Goal: Use online tool/utility: Utilize a website feature to perform a specific function

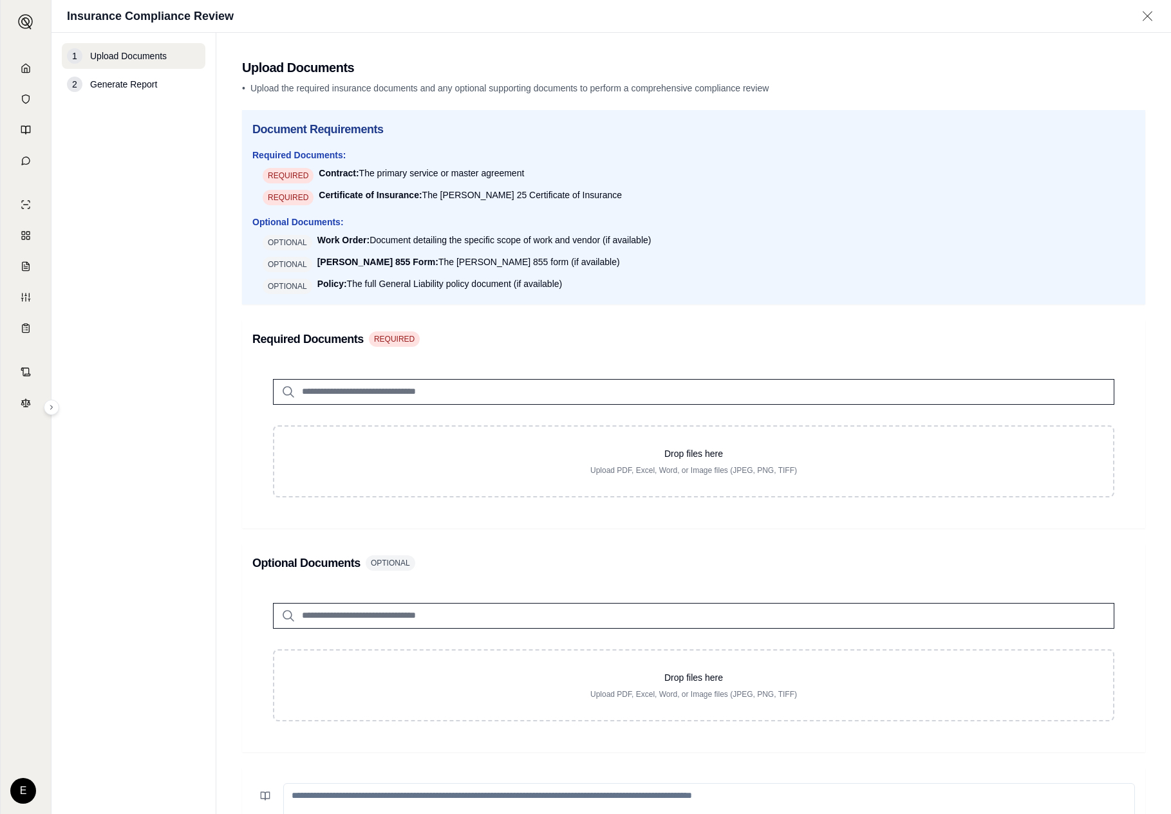
click at [141, 253] on div "1 Upload Documents 2 Generate Report" at bounding box center [134, 423] width 144 height 761
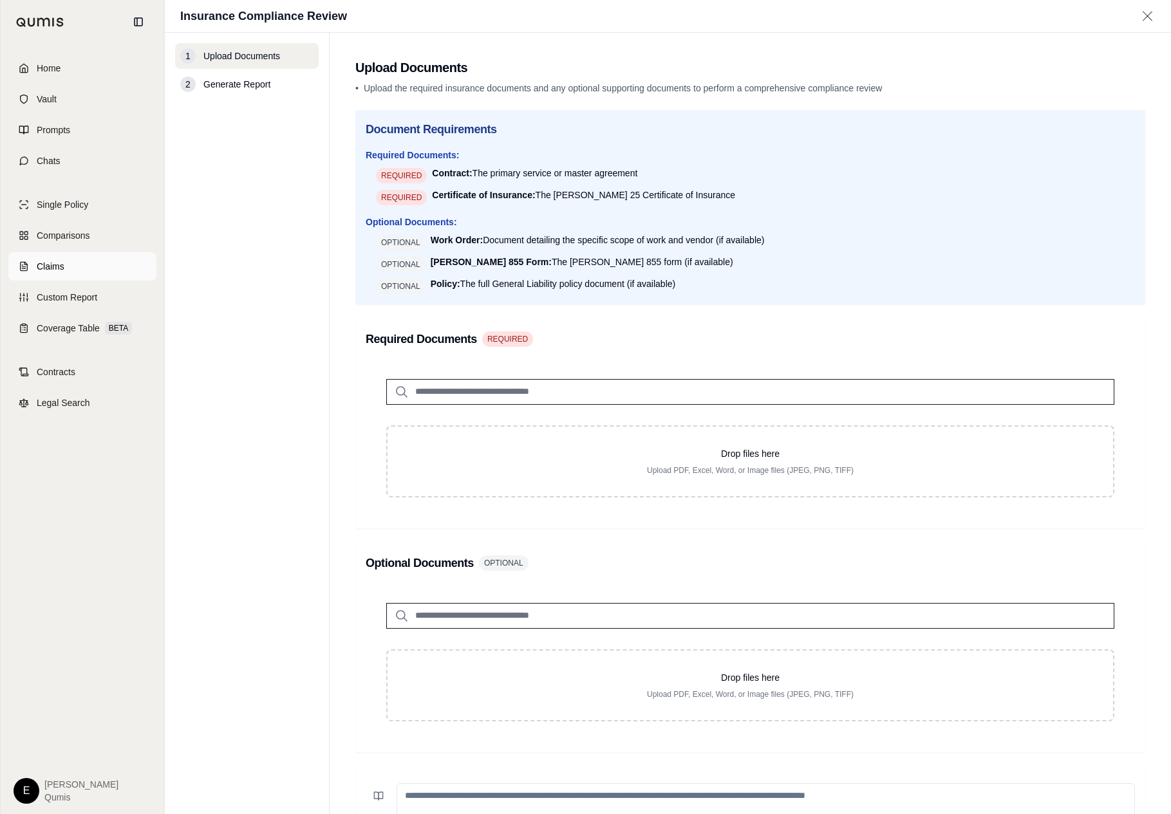
click at [29, 274] on link "Claims" at bounding box center [82, 266] width 148 height 28
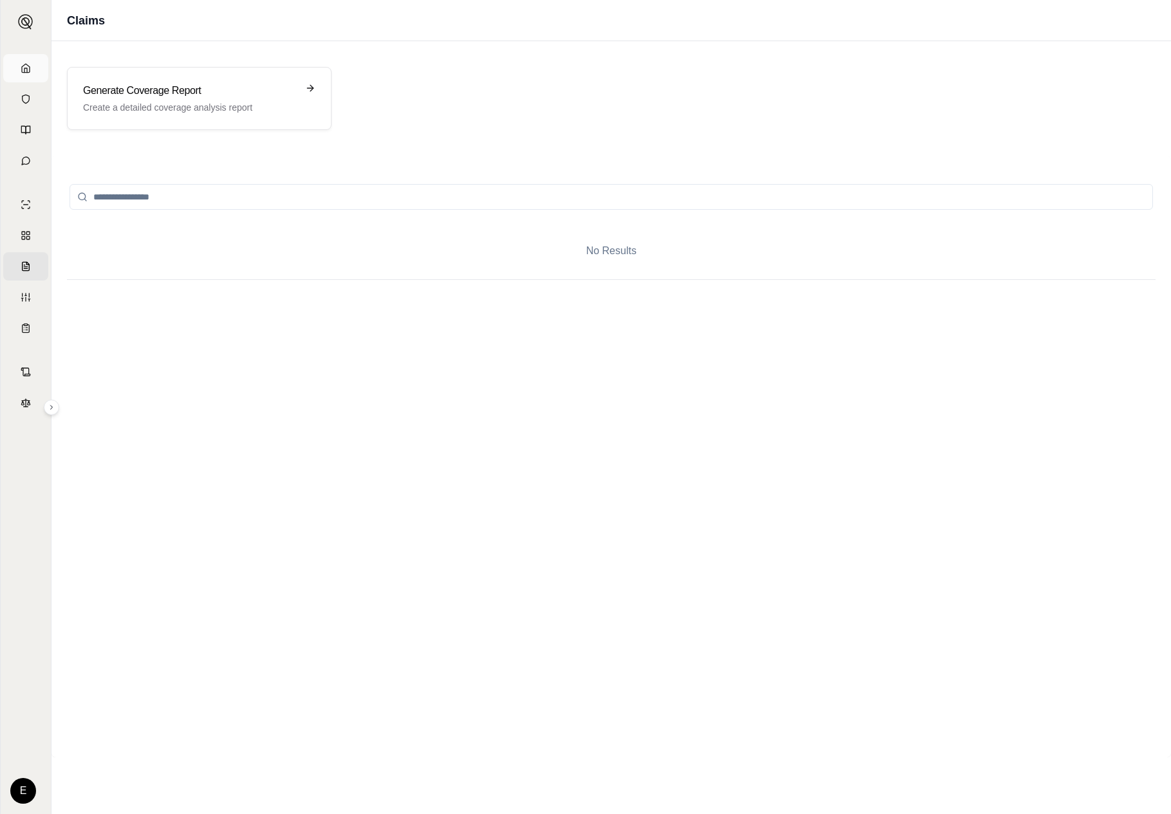
click at [33, 64] on link "Home" at bounding box center [25, 68] width 45 height 28
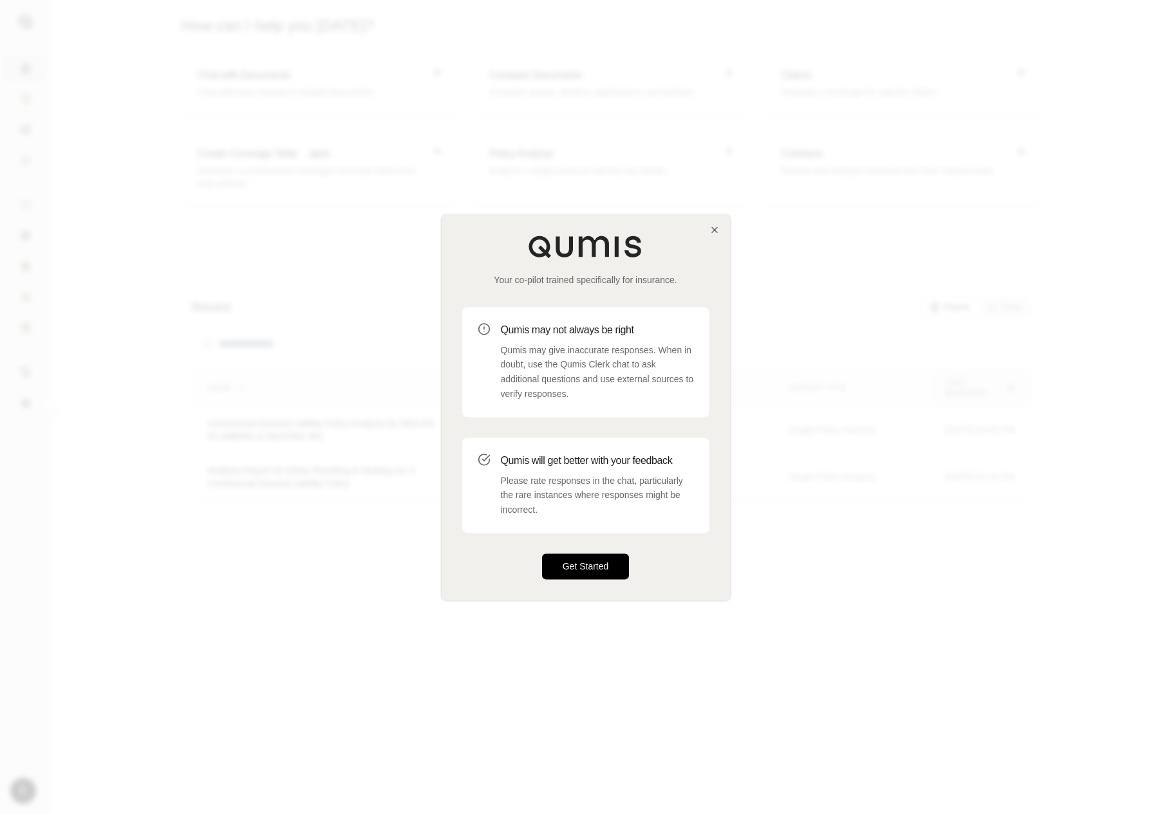
click at [584, 576] on button "Get Started" at bounding box center [586, 566] width 88 height 26
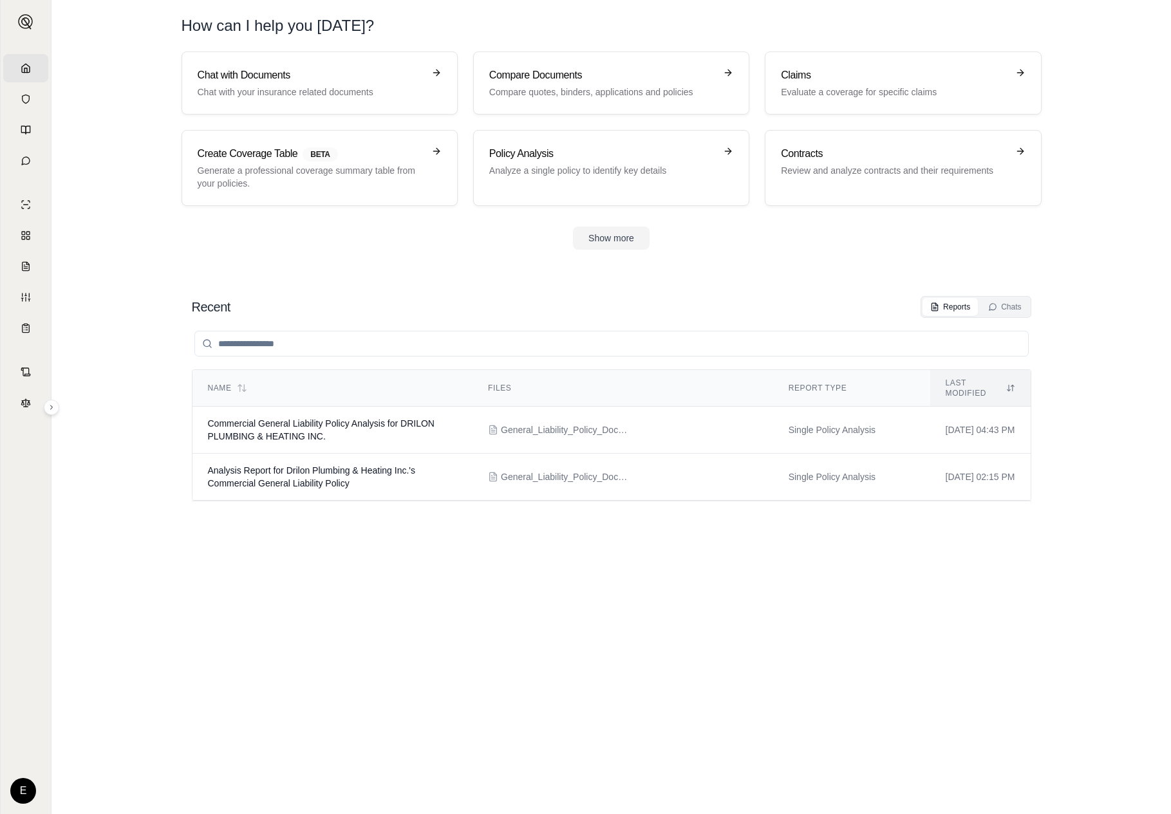
click at [564, 590] on div "Name Files Report Type Last modified Commercial General Liability Policy Analys…" at bounding box center [611, 553] width 839 height 470
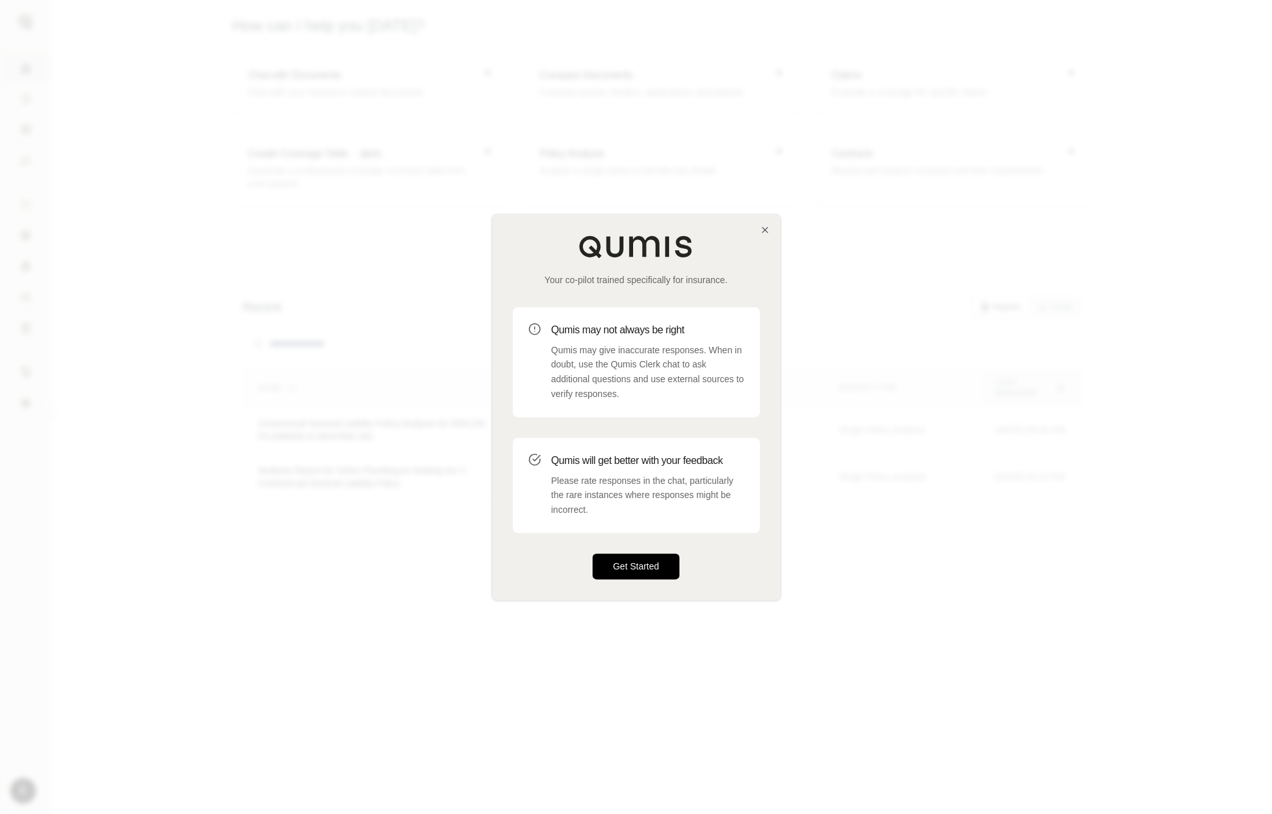
click at [622, 556] on button "Get Started" at bounding box center [637, 566] width 88 height 26
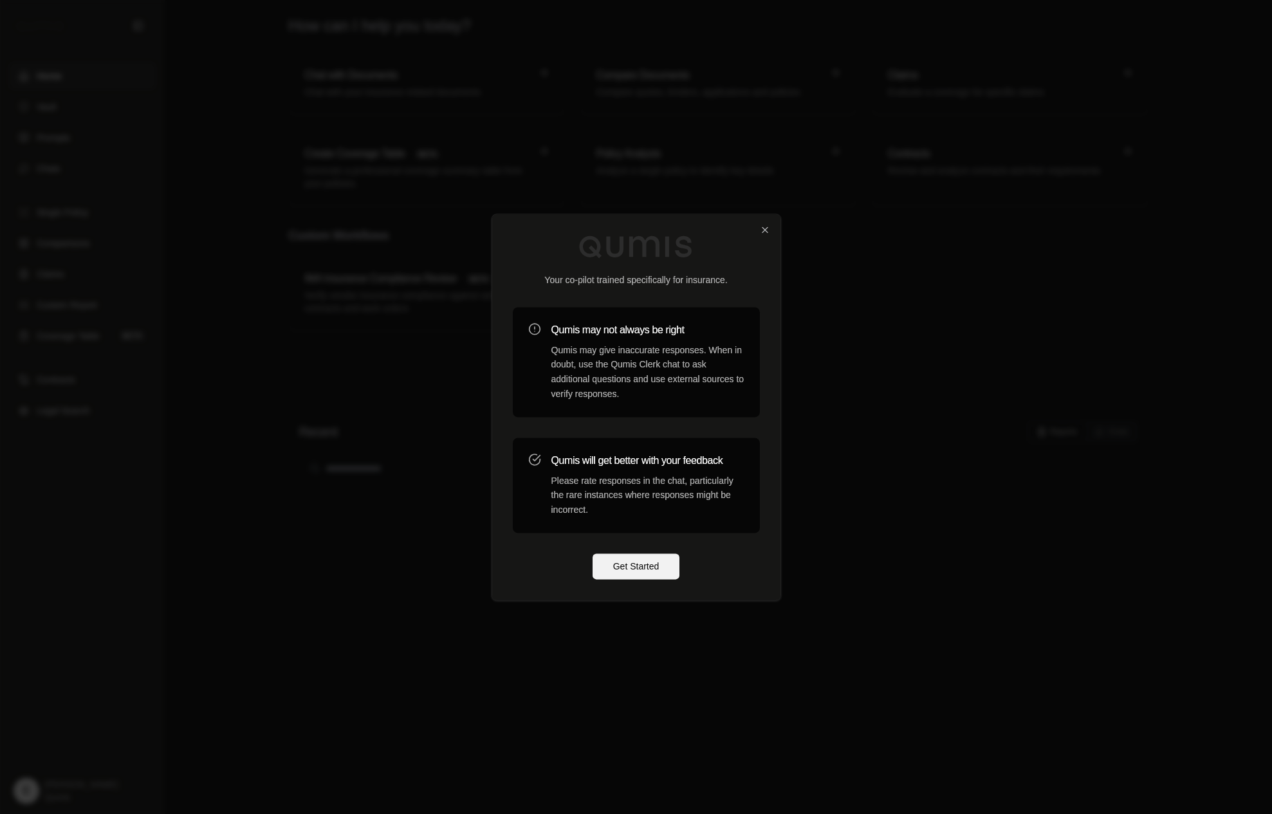
click at [630, 551] on div "Your co-pilot trained specifically for insurance. Qumis may not always be right…" at bounding box center [636, 407] width 288 height 386
click at [626, 566] on button "Get Started" at bounding box center [637, 566] width 88 height 26
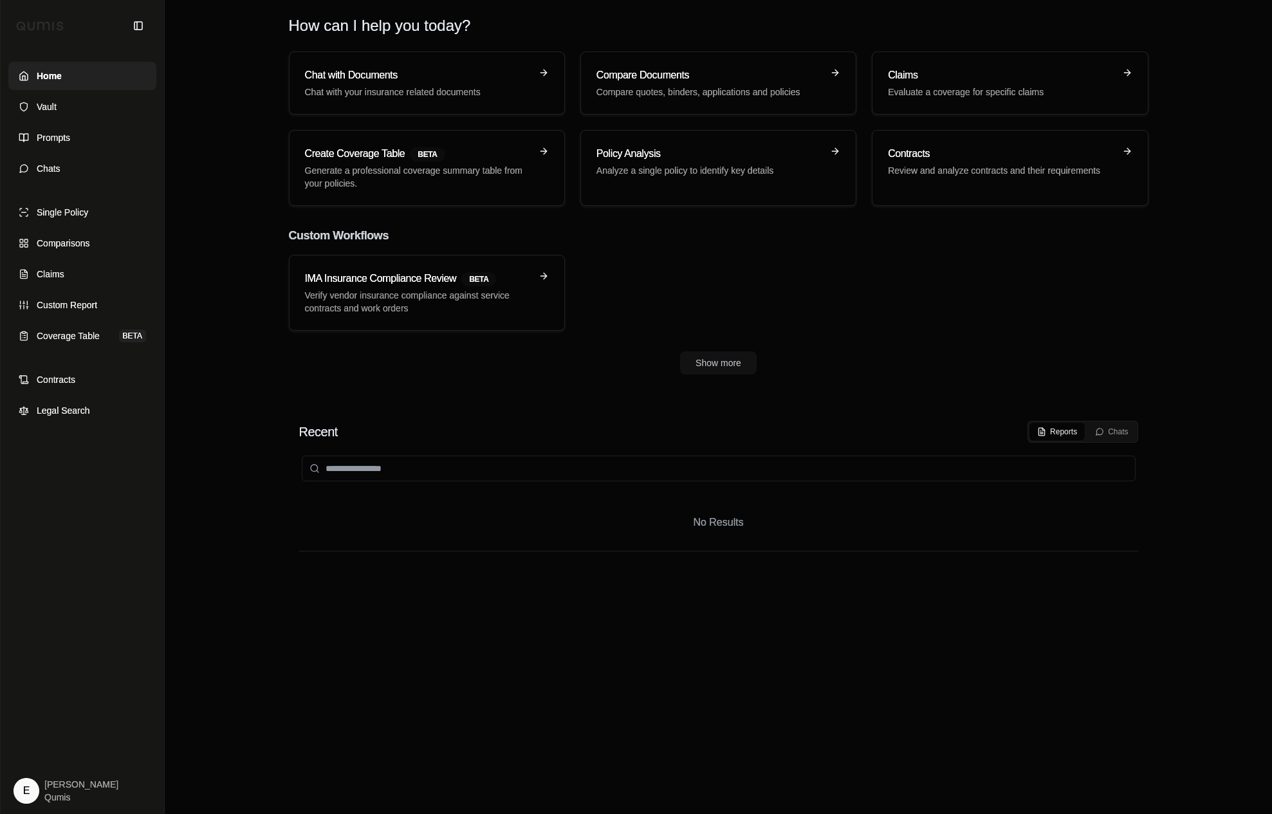
click at [258, 600] on section "Recent Reports Chats No Results" at bounding box center [718, 604] width 1097 height 419
click at [406, 75] on h3 "Chat with Documents" at bounding box center [418, 75] width 226 height 15
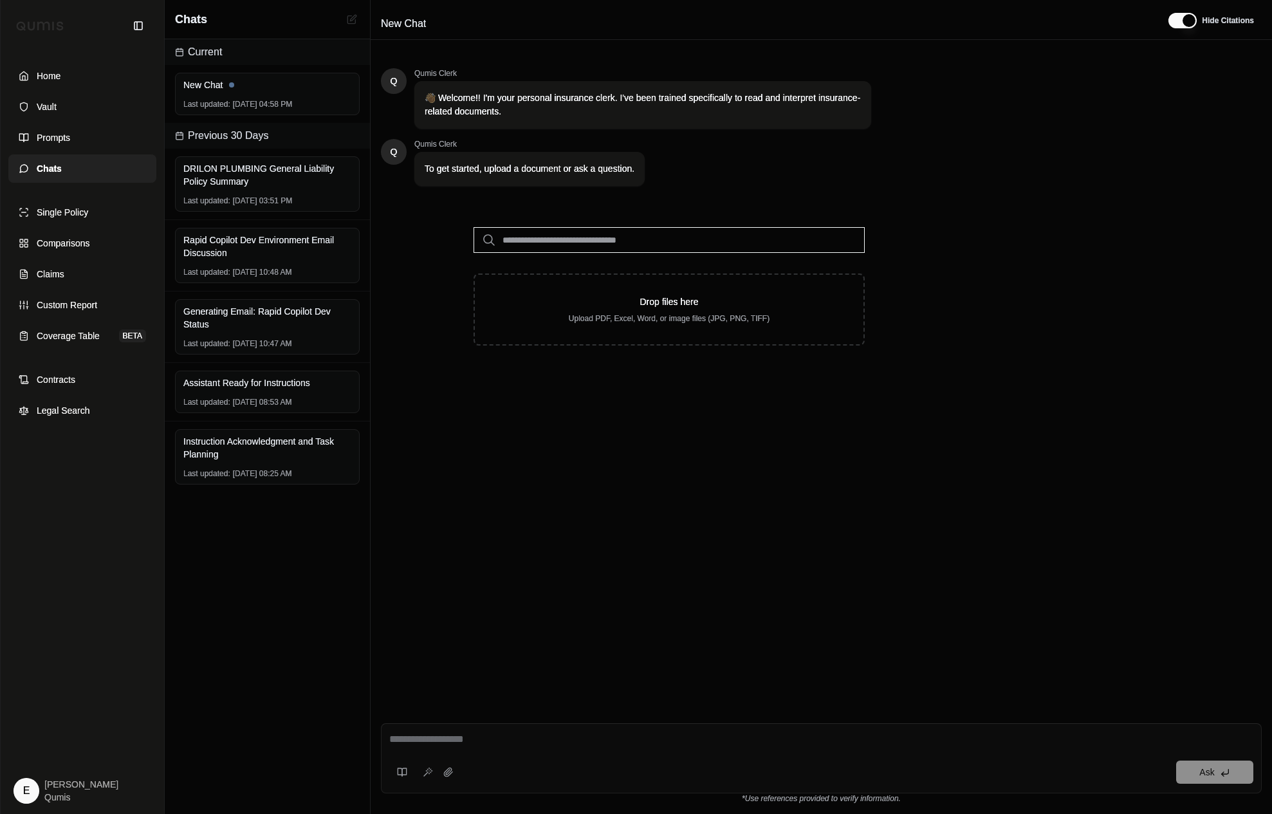
click at [628, 237] on input "search" at bounding box center [669, 240] width 391 height 26
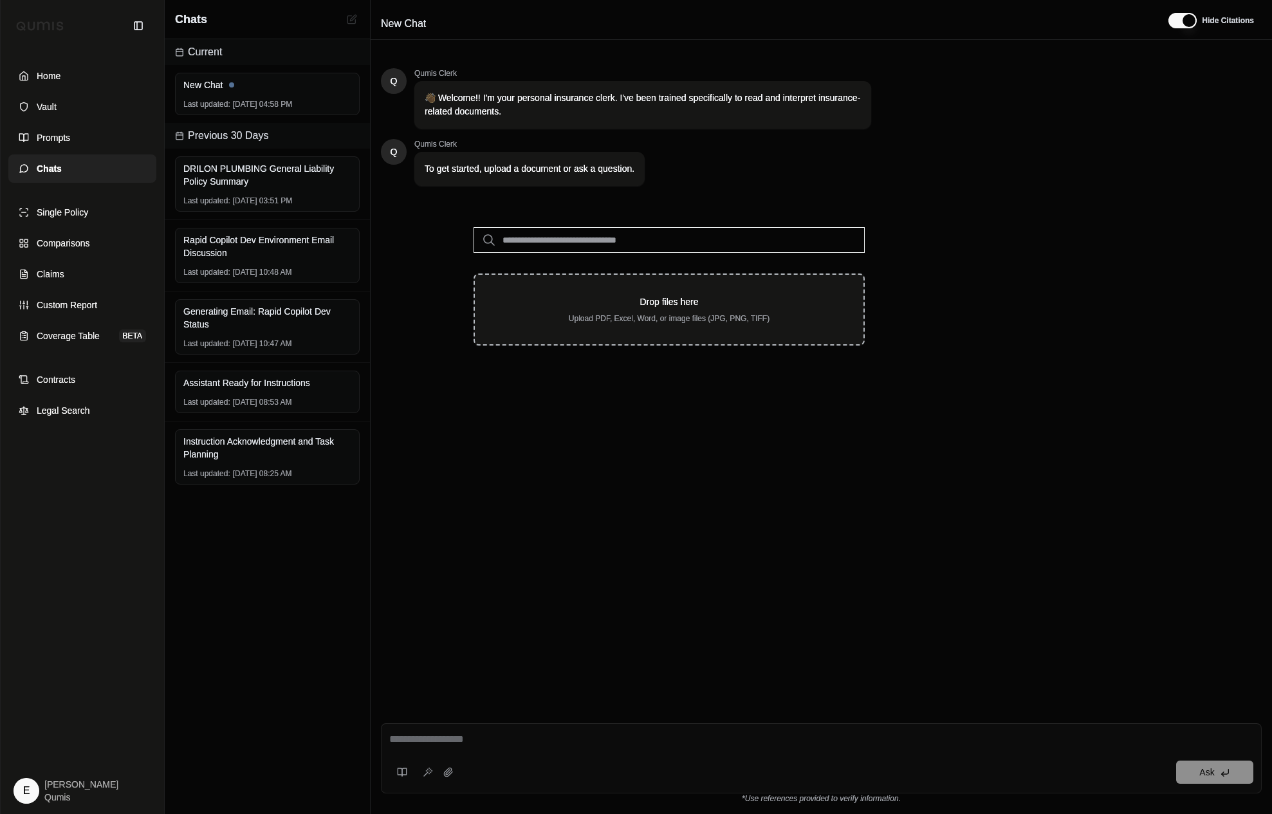
click at [596, 284] on div "Drop files here Upload PDF, Excel, Word, or image files (JPG, PNG, TIFF)" at bounding box center [669, 310] width 391 height 72
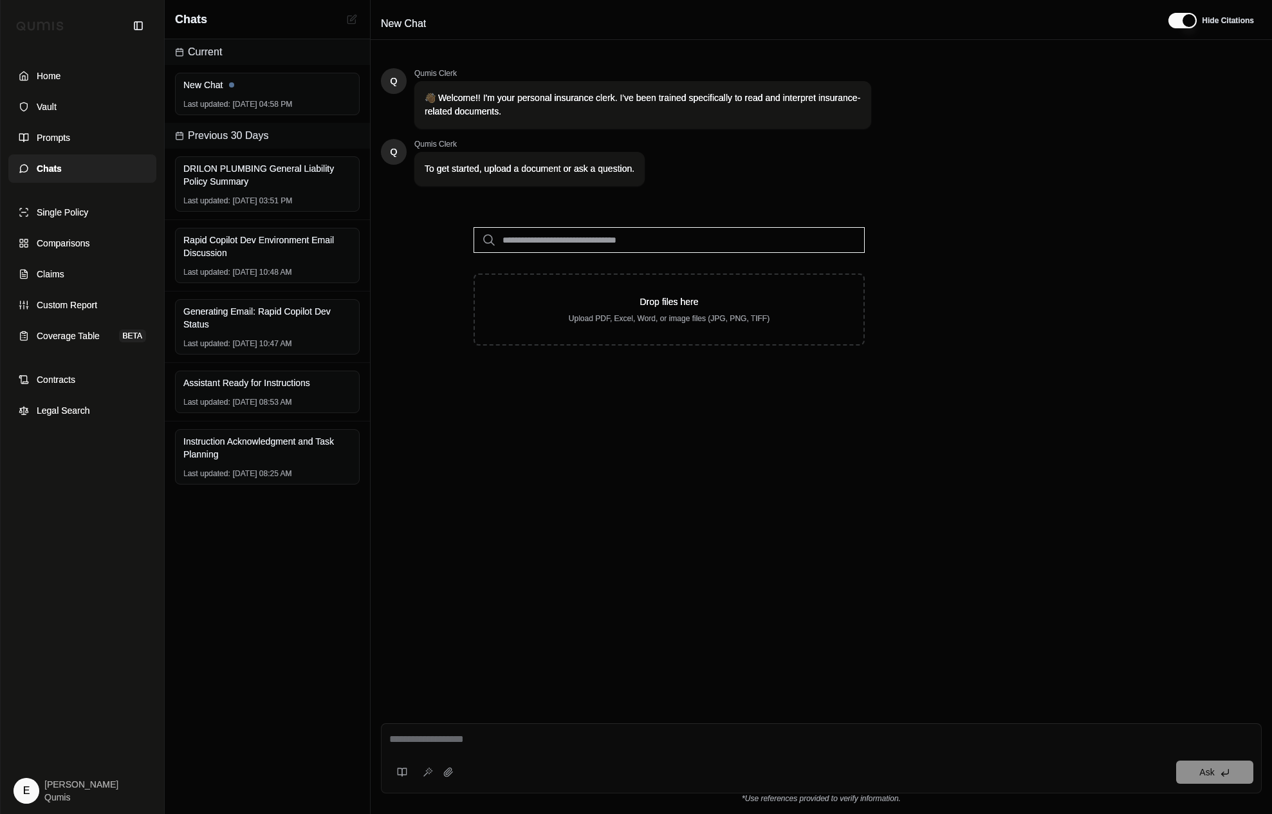
click at [636, 244] on input "search" at bounding box center [669, 240] width 391 height 26
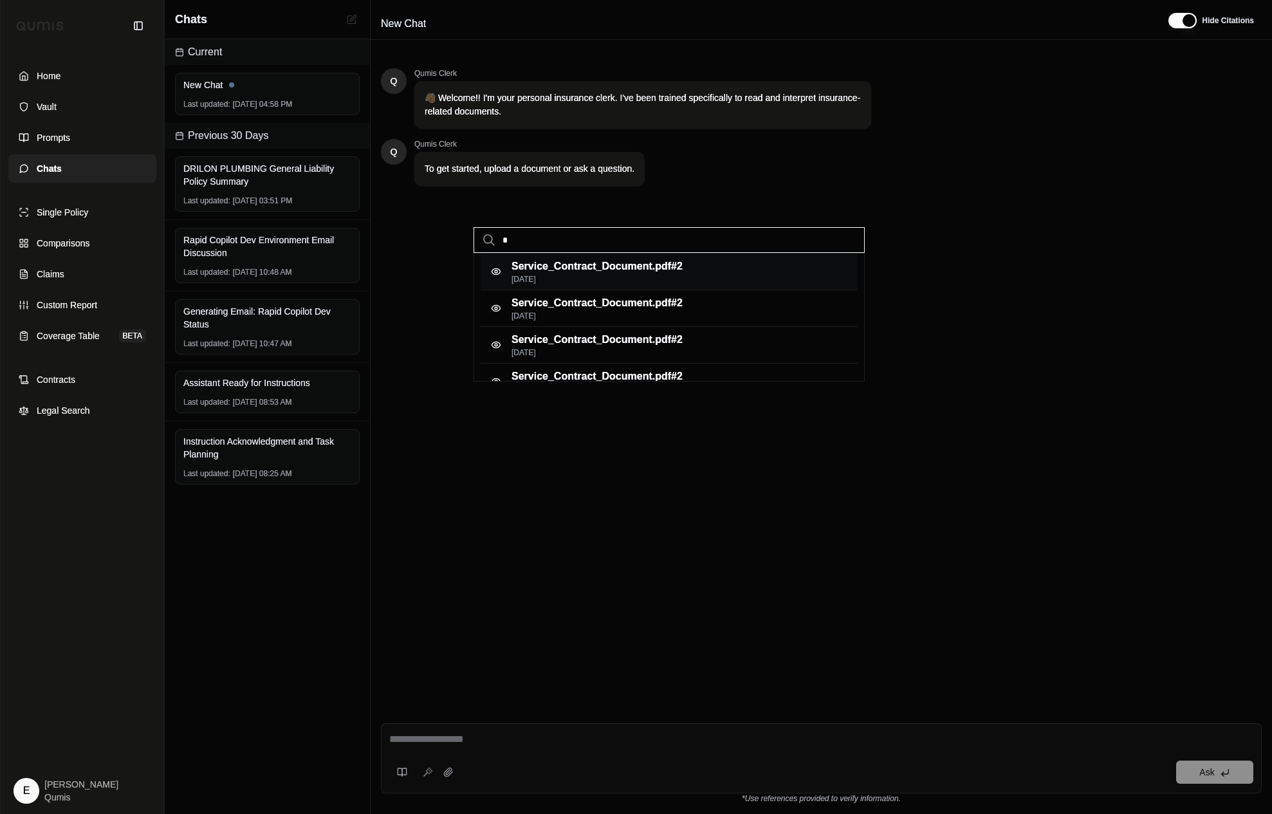
type input "*"
click at [626, 269] on p "Service_Contract_Document.pdf #2" at bounding box center [597, 266] width 171 height 15
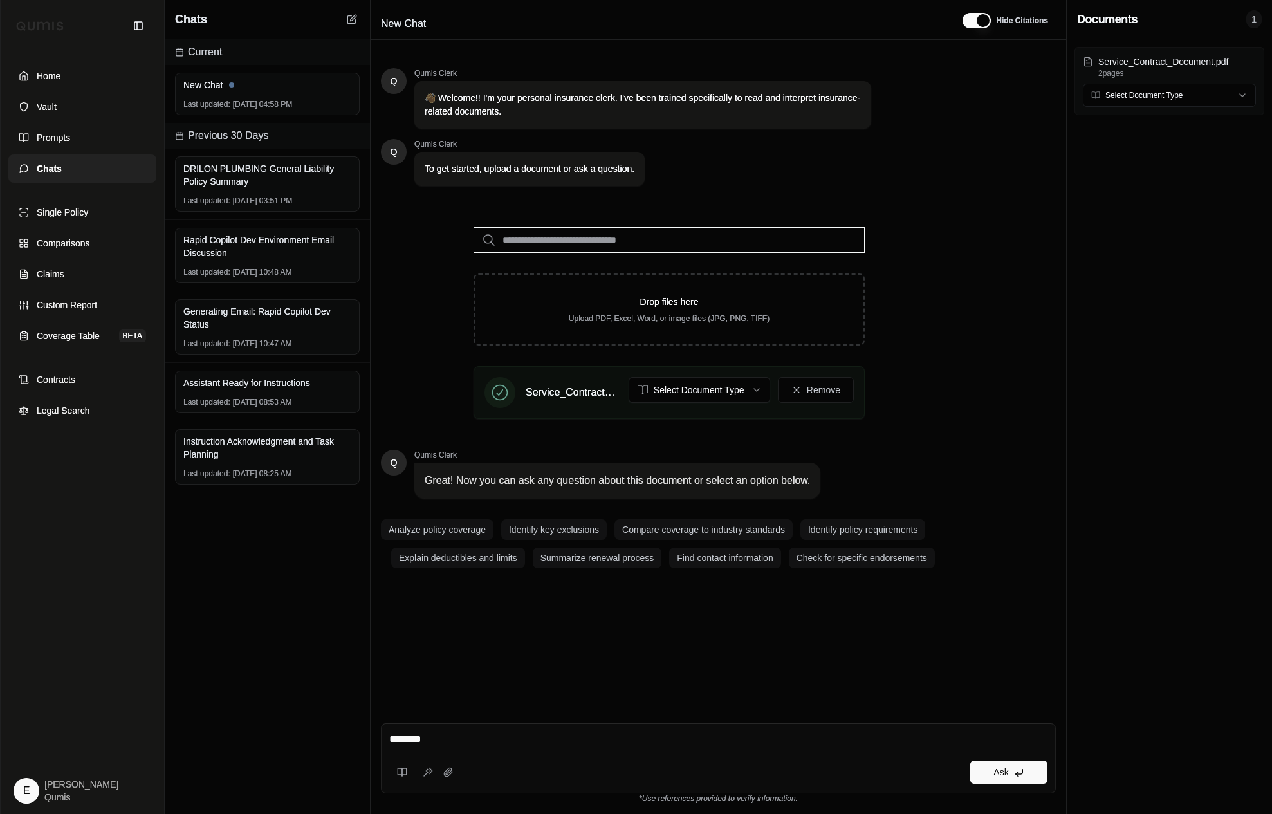
type textarea "*********"
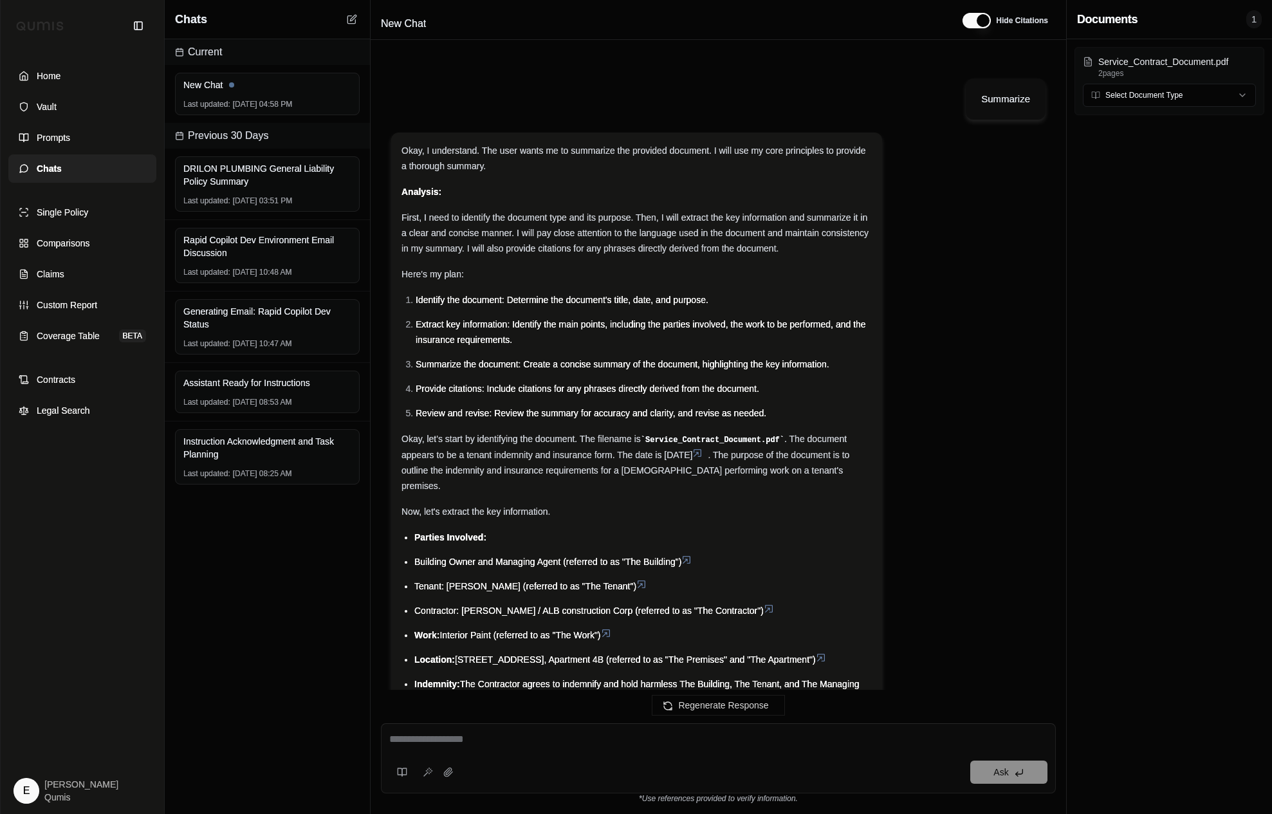
scroll to position [680, 0]
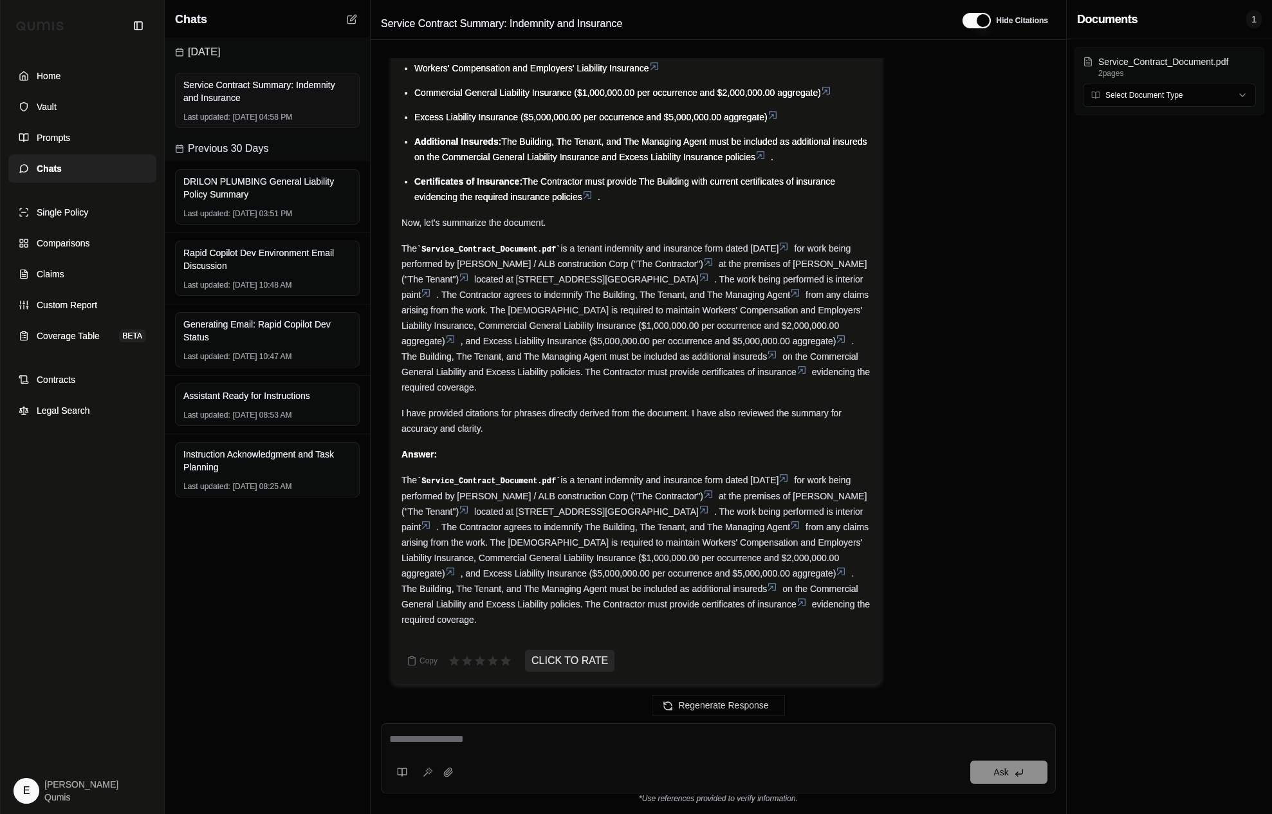
click at [241, 112] on div "Last updated: Sep 11, 2025, 04:58 PM" at bounding box center [267, 117] width 168 height 10
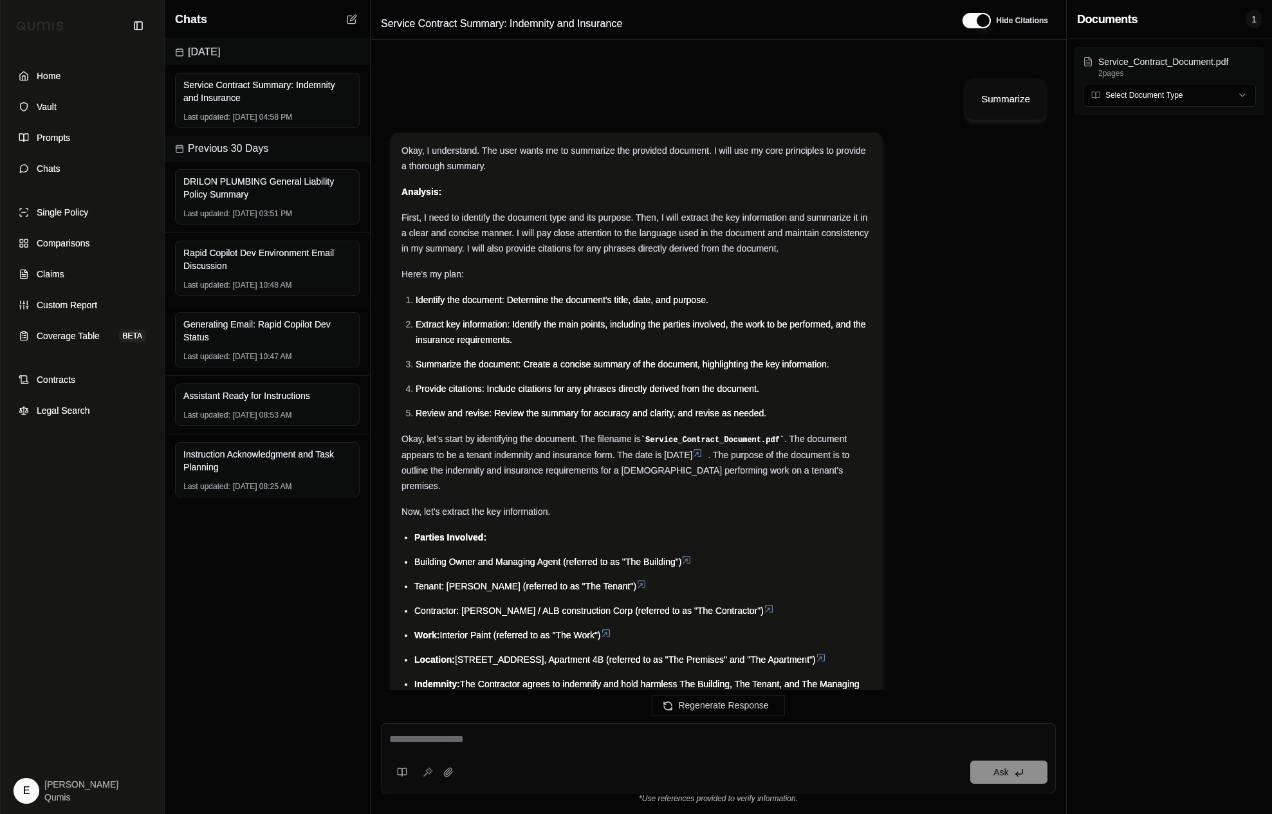
scroll to position [680, 0]
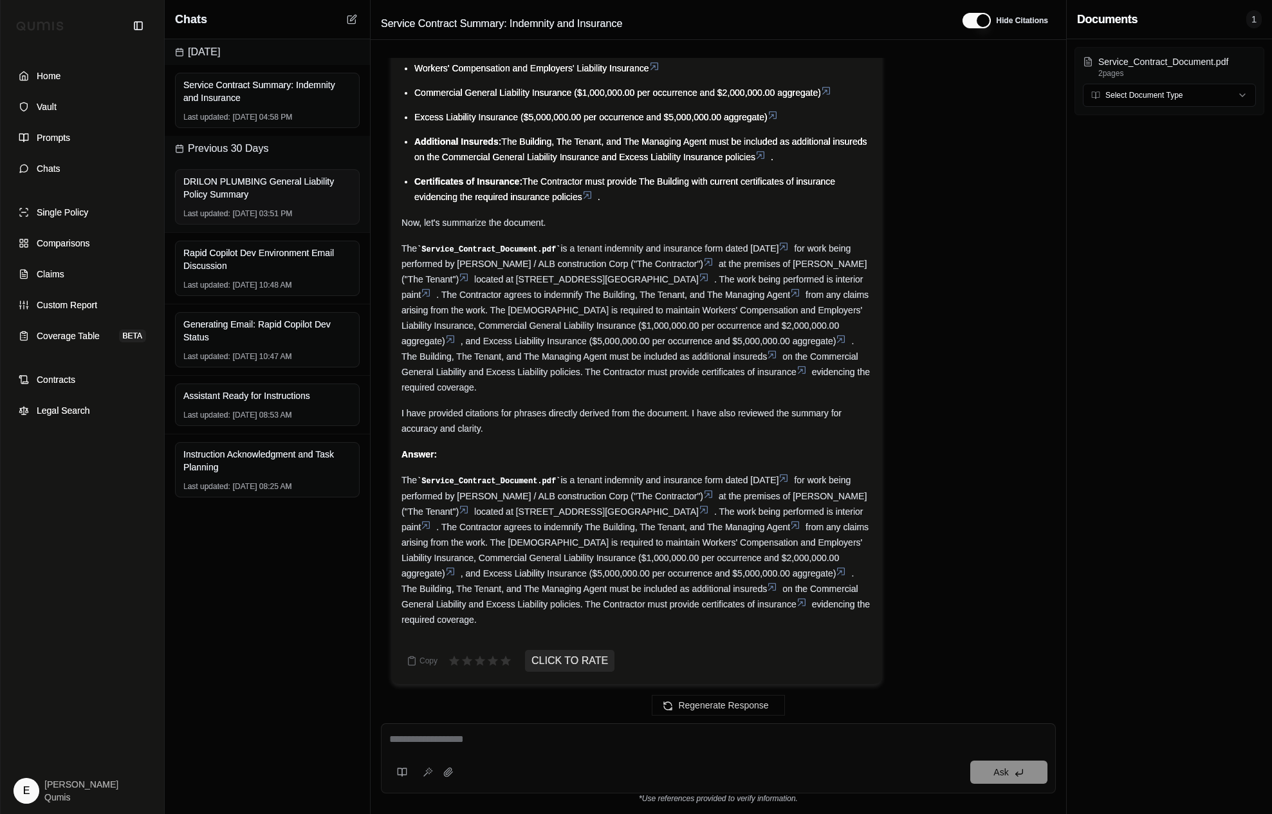
click at [259, 181] on div "DRILON PLUMBING General Liability Policy Summary" at bounding box center [267, 188] width 168 height 26
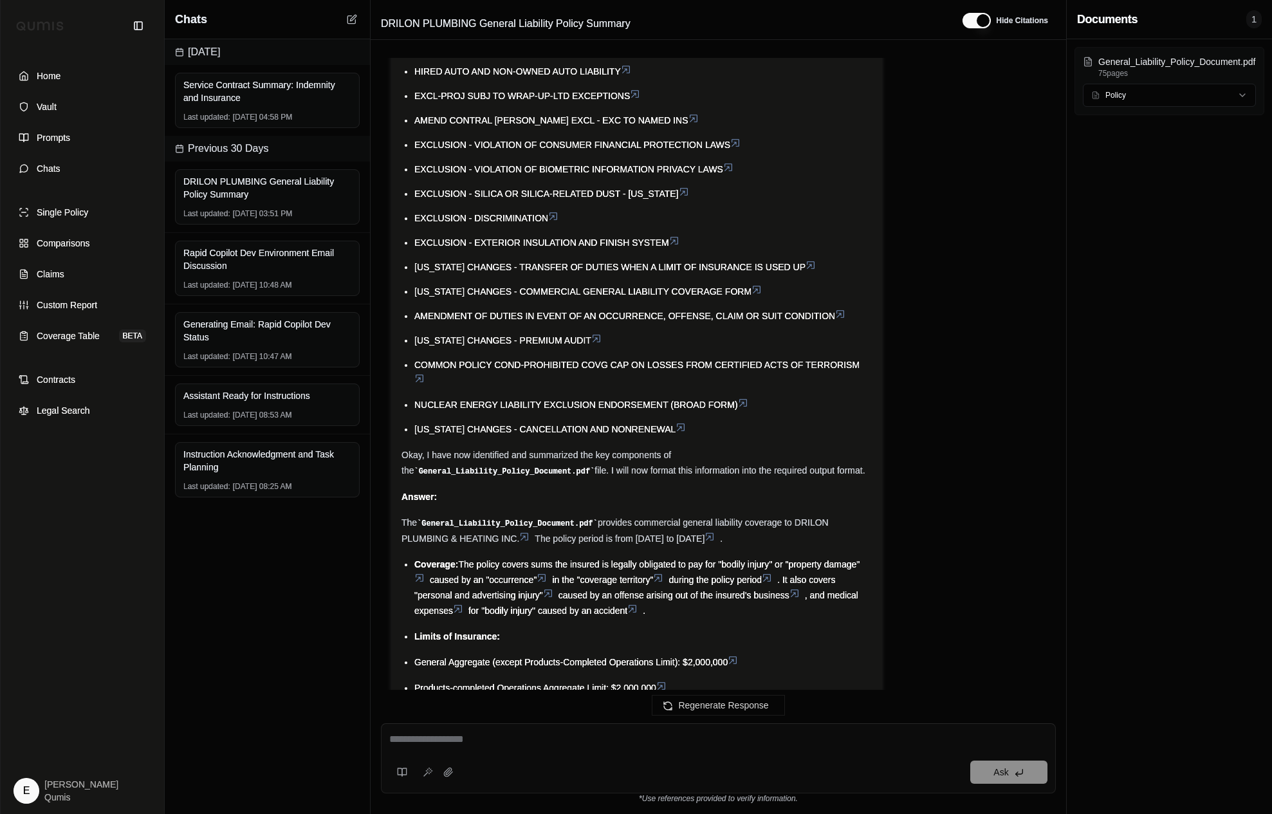
scroll to position [3264, 0]
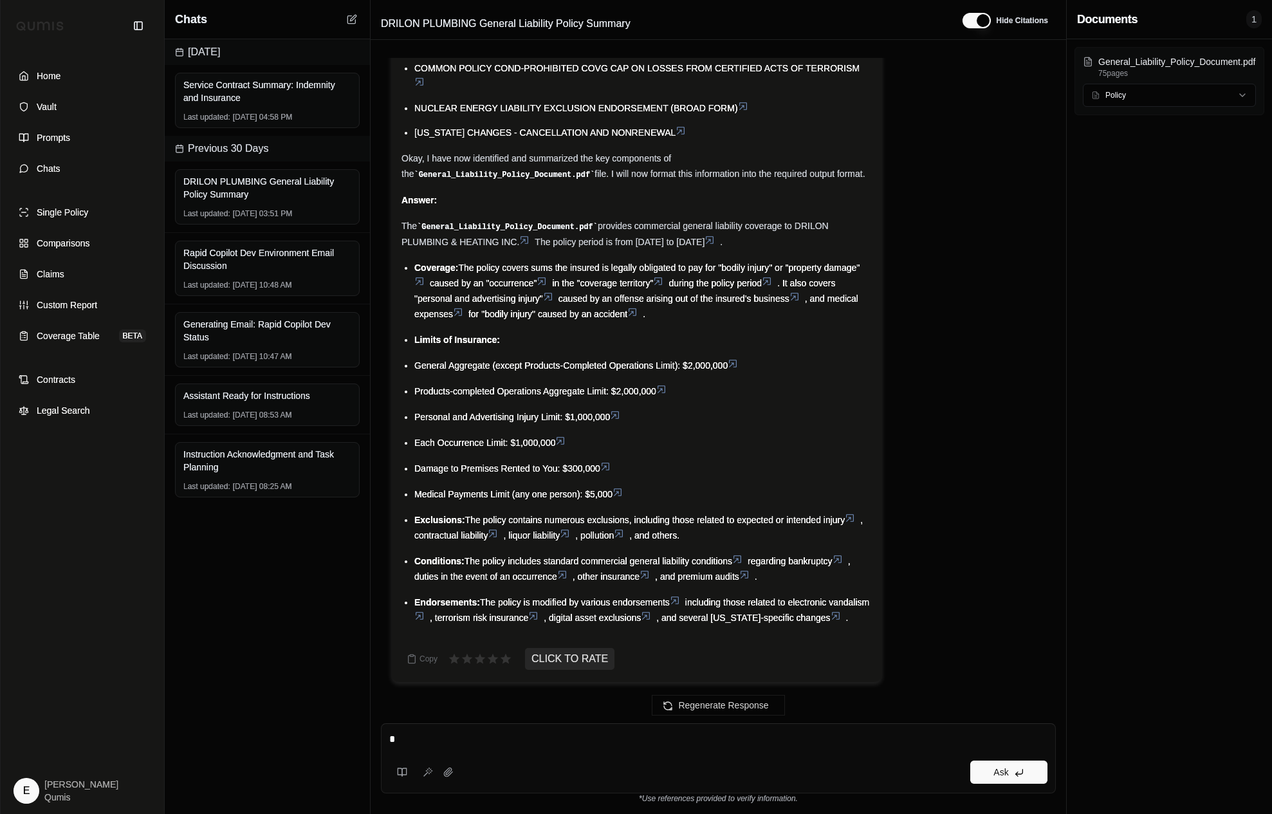
type textarea "*"
